Goal: Task Accomplishment & Management: Manage account settings

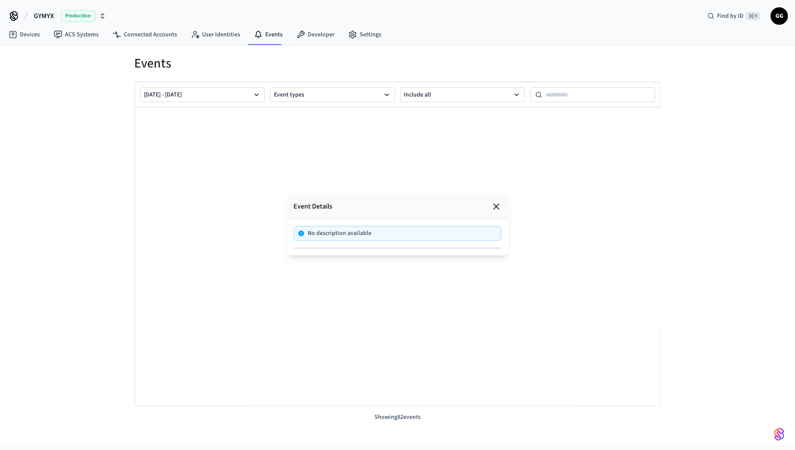
scroll to position [1201, 0]
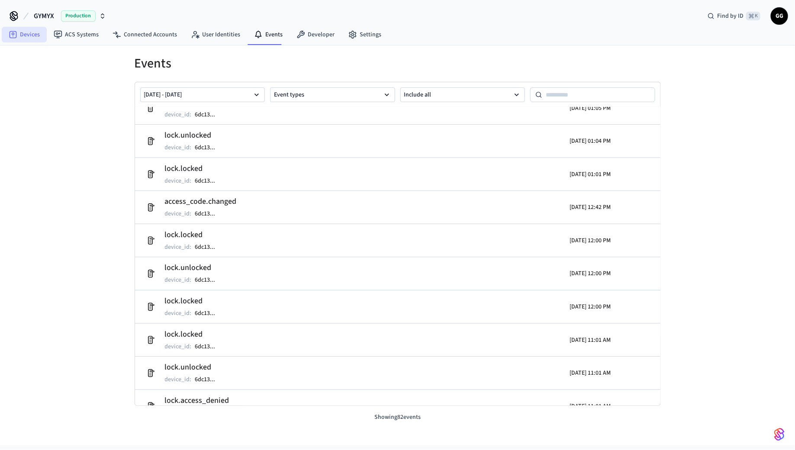
click at [19, 32] on link "Devices" at bounding box center [24, 35] width 45 height 16
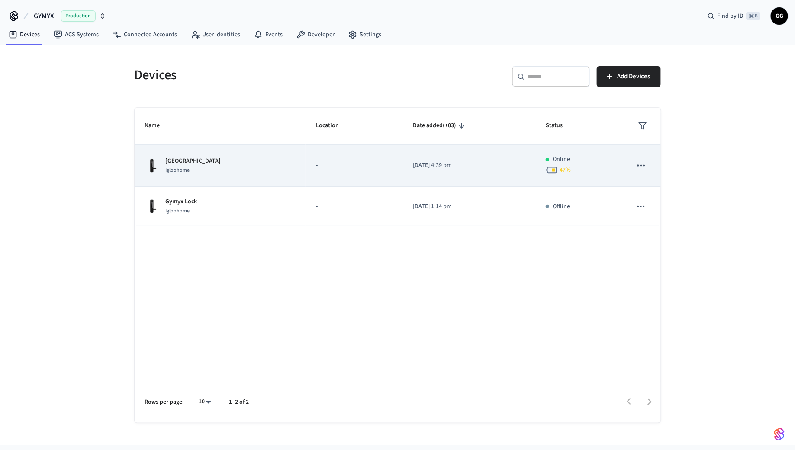
click at [195, 166] on div "Igloohome" at bounding box center [193, 170] width 55 height 9
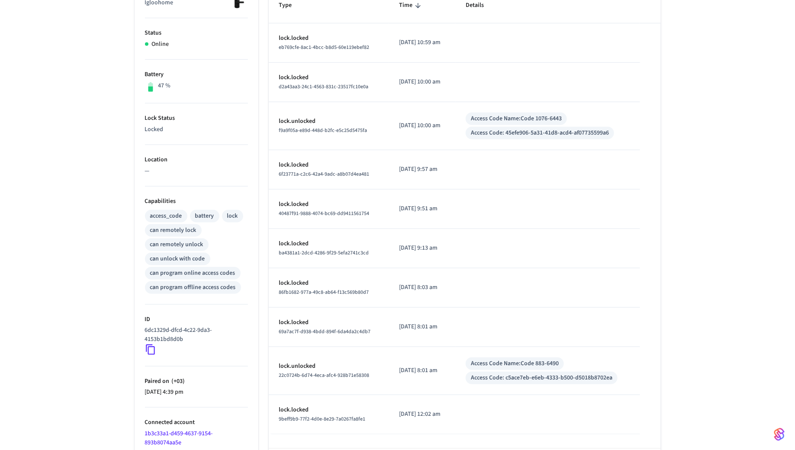
scroll to position [204, 0]
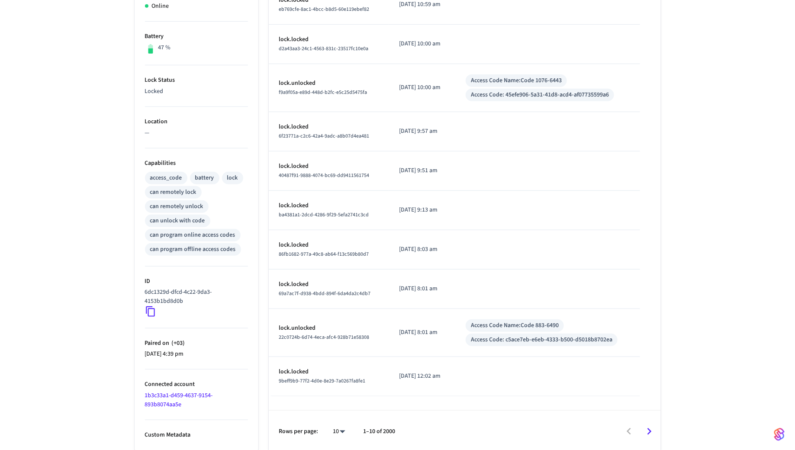
click at [651, 431] on icon "Go to next page" at bounding box center [649, 431] width 13 height 13
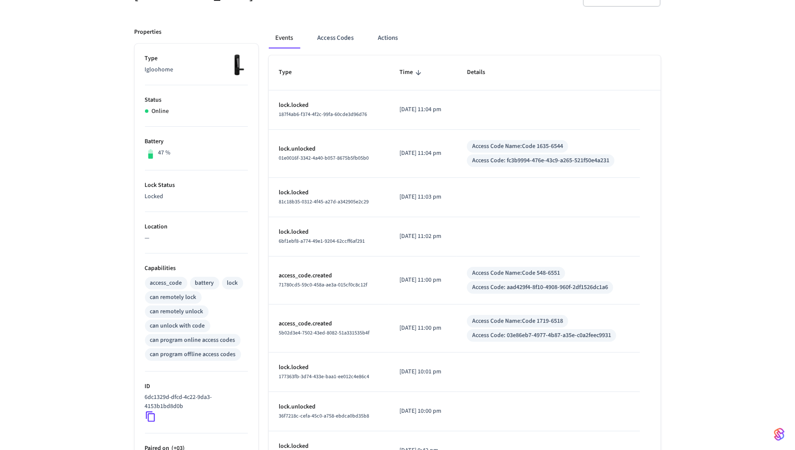
scroll to position [95, 0]
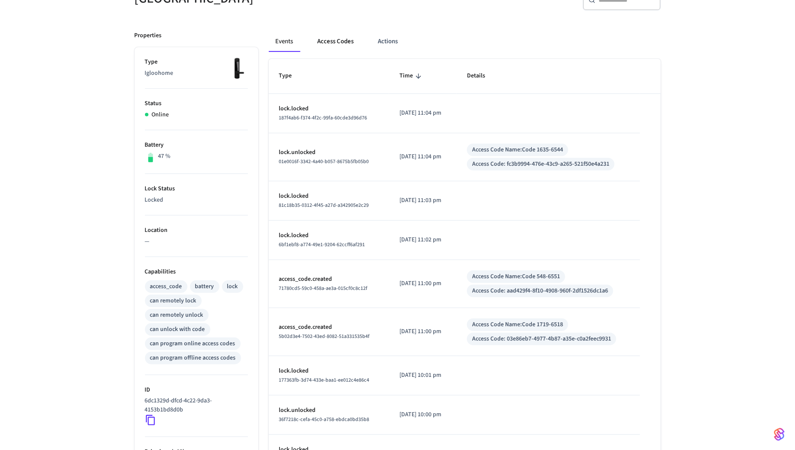
click at [343, 42] on button "Access Codes" at bounding box center [336, 41] width 50 height 21
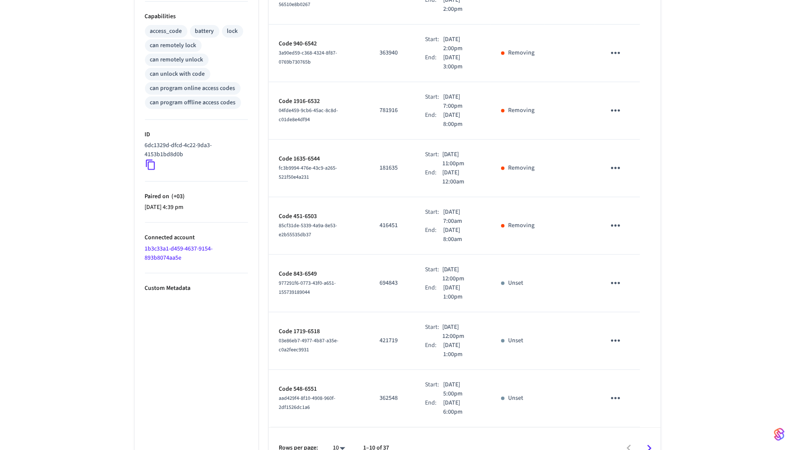
scroll to position [354, 0]
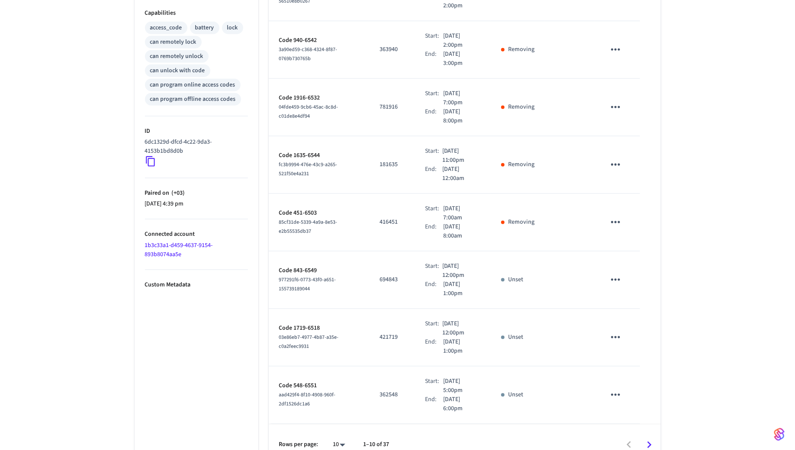
click at [650, 442] on icon "Go to next page" at bounding box center [650, 445] width 4 height 7
click at [645, 438] on icon "Go to next page" at bounding box center [649, 444] width 13 height 13
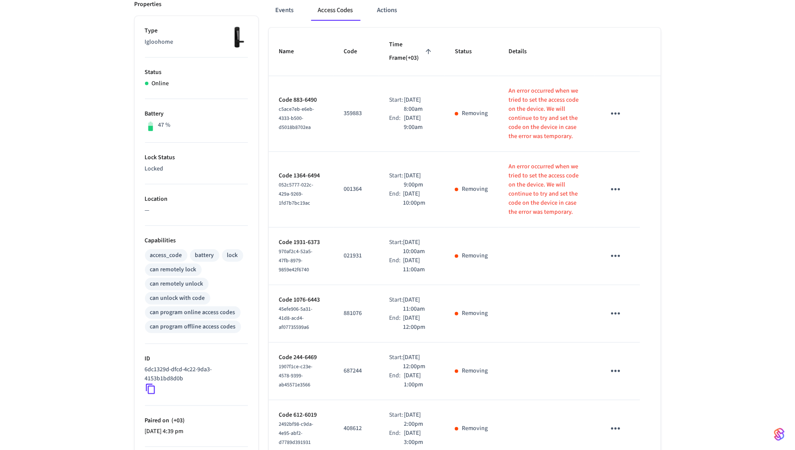
scroll to position [130, 0]
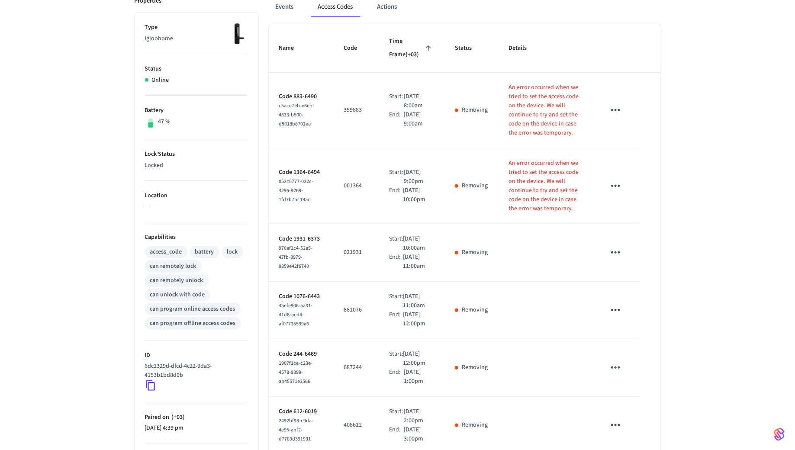
click at [616, 187] on icon "sticky table" at bounding box center [615, 185] width 13 height 13
click at [652, 161] on div at bounding box center [397, 225] width 795 height 450
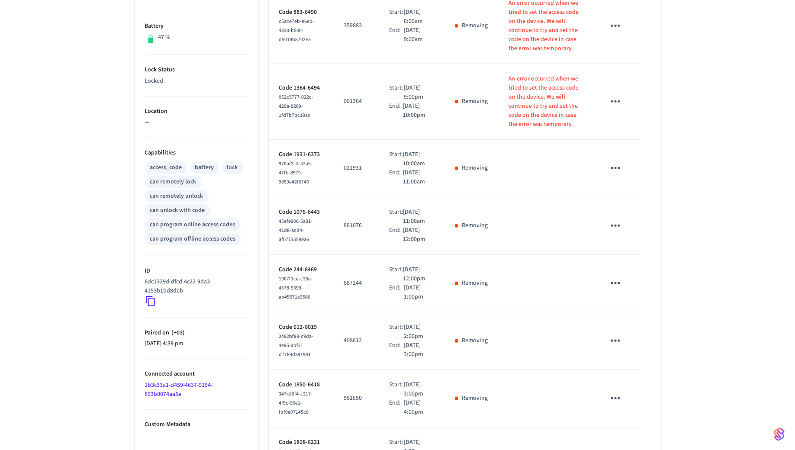
scroll to position [404, 0]
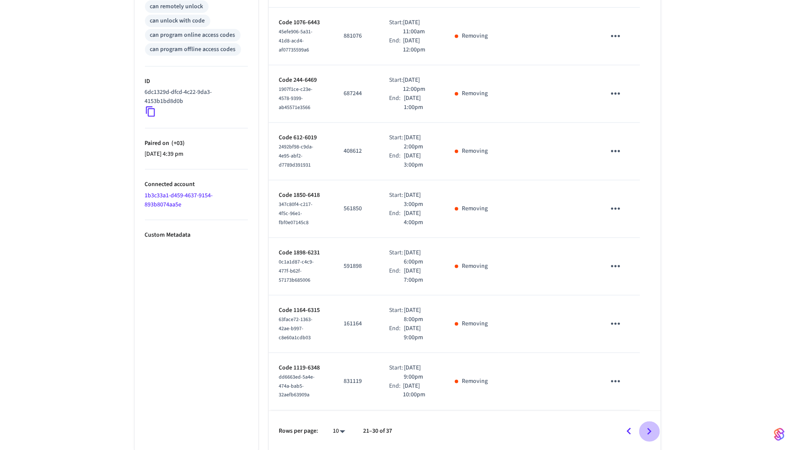
click at [649, 430] on icon "Go to next page" at bounding box center [649, 431] width 13 height 13
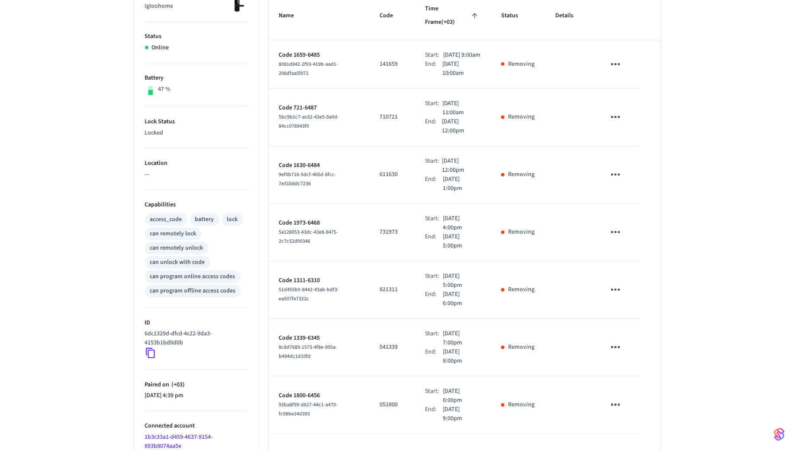
scroll to position [204, 0]
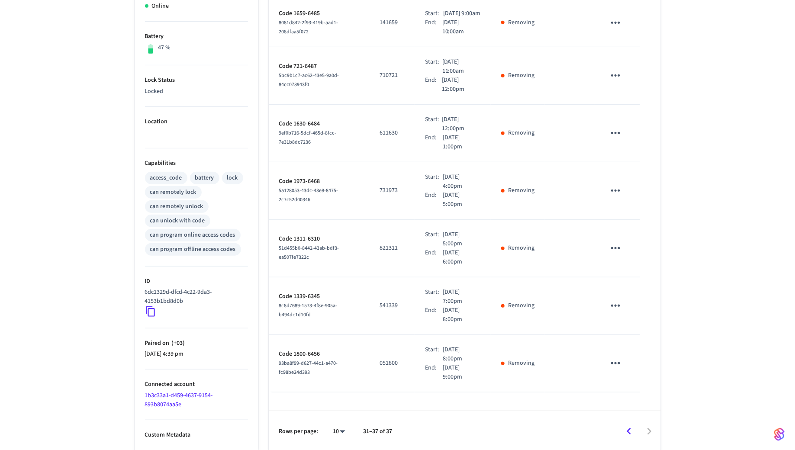
click at [630, 433] on icon "Go to previous page" at bounding box center [628, 431] width 13 height 13
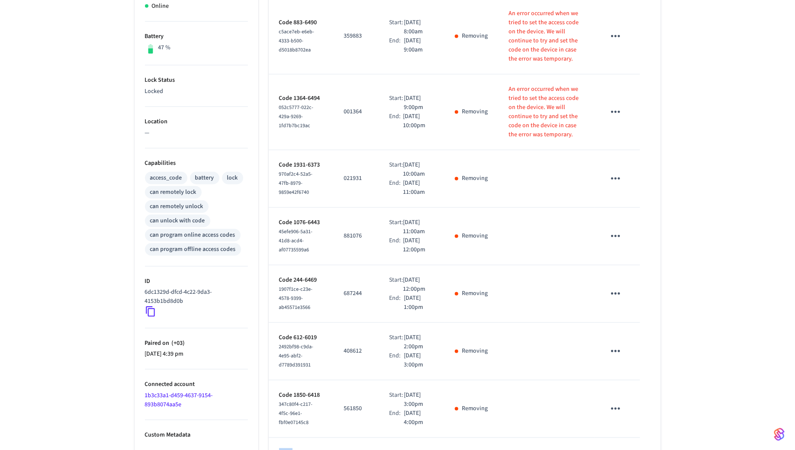
click at [630, 433] on td "sticky table" at bounding box center [617, 409] width 45 height 58
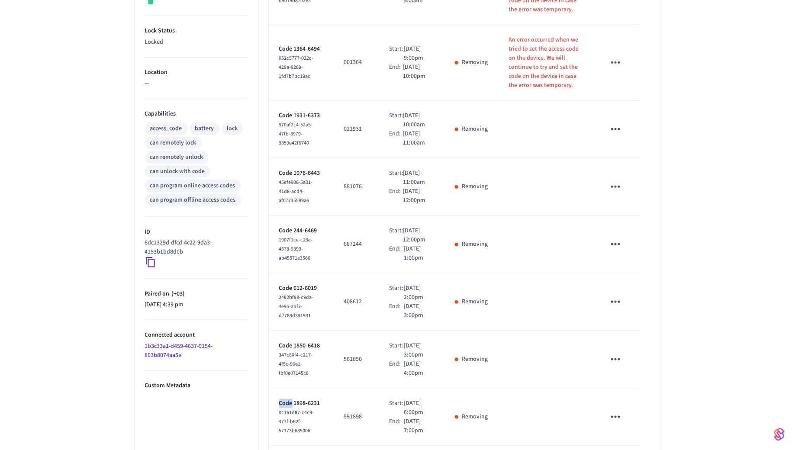
scroll to position [404, 0]
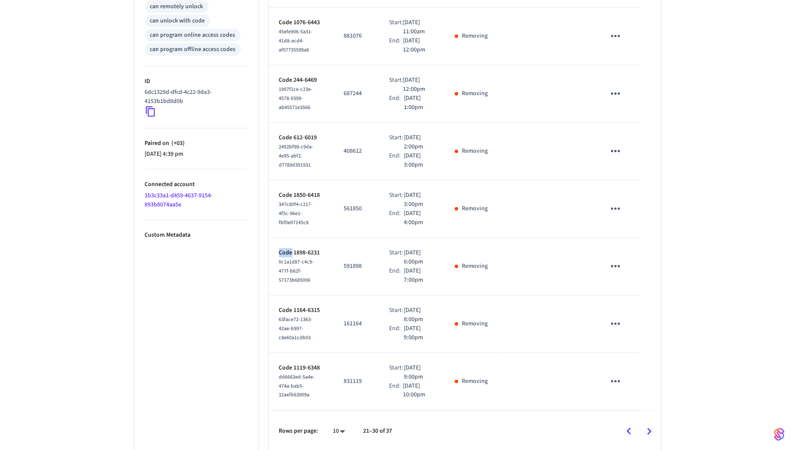
click at [628, 432] on icon "Go to previous page" at bounding box center [628, 431] width 13 height 13
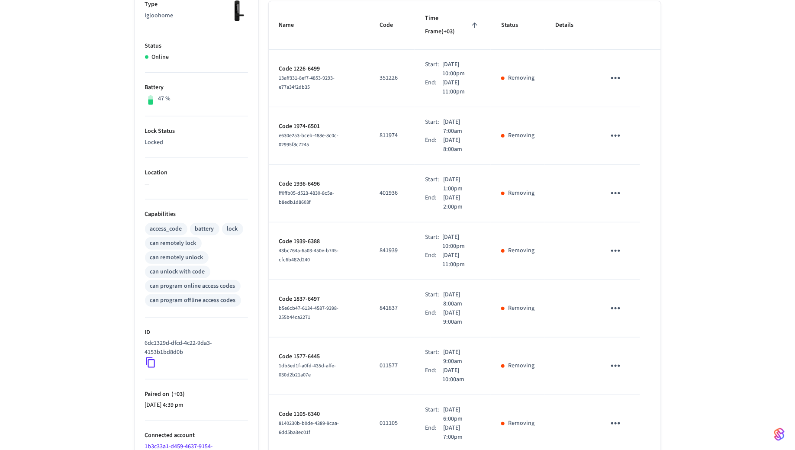
scroll to position [354, 0]
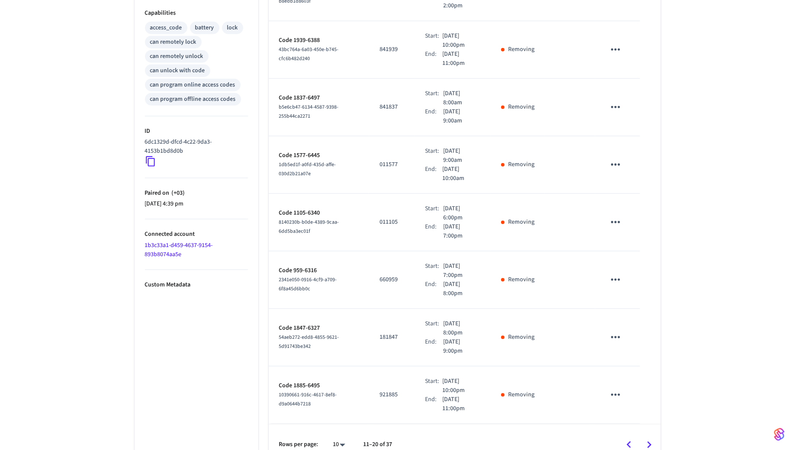
click at [630, 437] on button "Go to previous page" at bounding box center [629, 445] width 20 height 20
drag, startPoint x: 310, startPoint y: 274, endPoint x: 391, endPoint y: 290, distance: 82.0
click at [391, 290] on tr "Code 843-6549 977291f6-0773-43f0-a651-155739189044 694843 Start: [DATE] 12:00pm…" at bounding box center [465, 280] width 392 height 58
click at [391, 290] on td "694843" at bounding box center [391, 280] width 45 height 58
drag, startPoint x: 527, startPoint y: 262, endPoint x: 497, endPoint y: 262, distance: 29.4
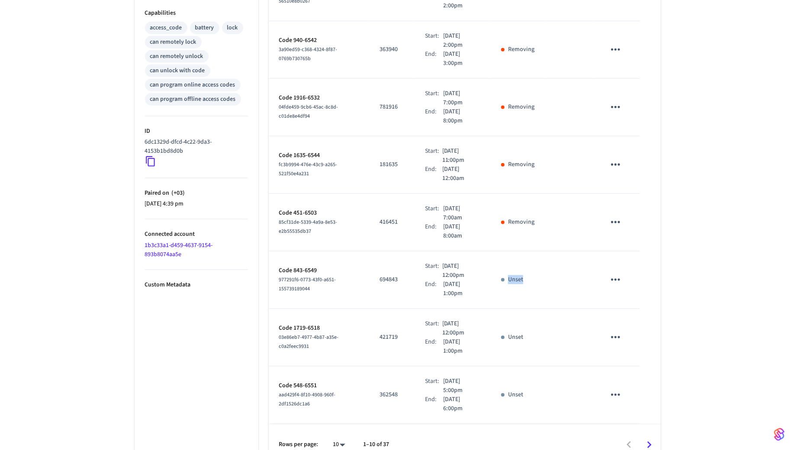
click at [497, 262] on td "Unset" at bounding box center [518, 280] width 54 height 58
click at [705, 233] on div "[GEOGRAPHIC_DATA] ​ ​ Add Access Code Properties Type Igloohome Status Online B…" at bounding box center [397, 88] width 795 height 756
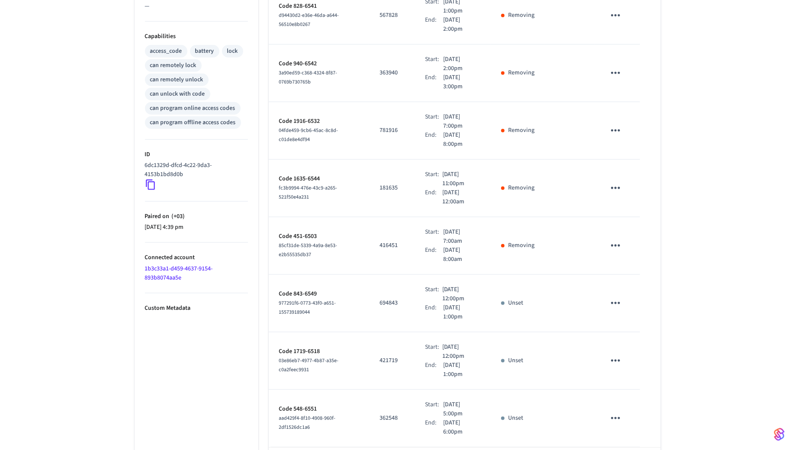
scroll to position [328, 0]
